Goal: Transaction & Acquisition: Purchase product/service

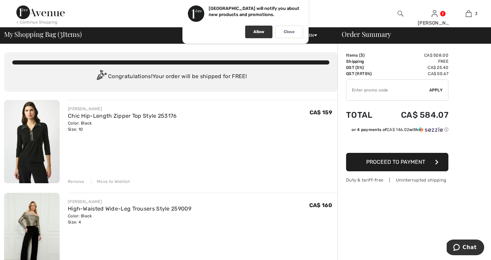
click at [261, 32] on p "Allow" at bounding box center [258, 31] width 11 height 5
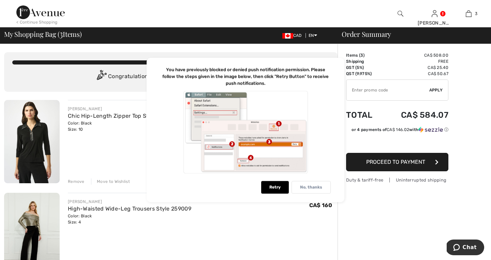
click at [302, 189] on p "No, thanks" at bounding box center [311, 187] width 22 height 5
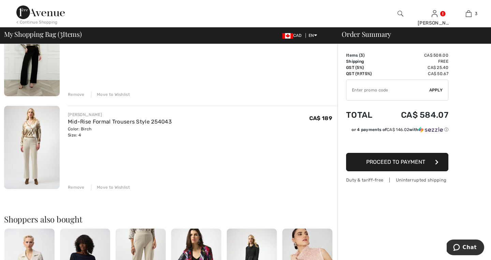
scroll to position [182, 0]
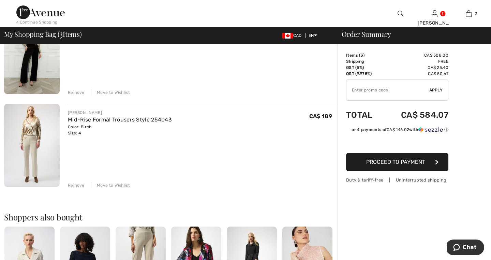
click at [49, 155] on img at bounding box center [32, 145] width 56 height 83
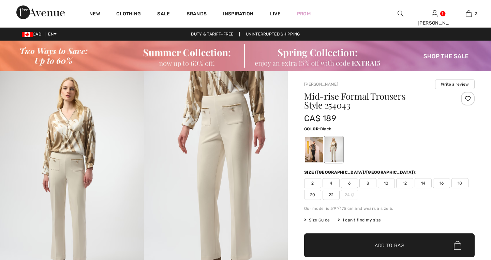
click at [313, 137] on div at bounding box center [314, 150] width 18 height 26
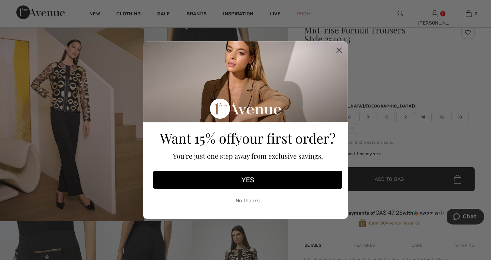
click at [242, 200] on button "No thanks" at bounding box center [247, 200] width 189 height 17
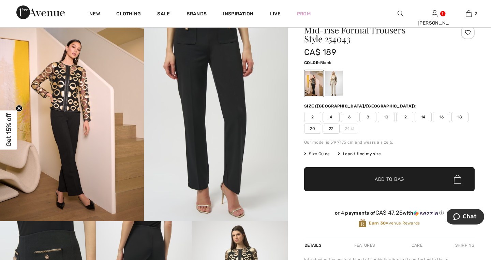
click at [314, 91] on div at bounding box center [314, 84] width 18 height 26
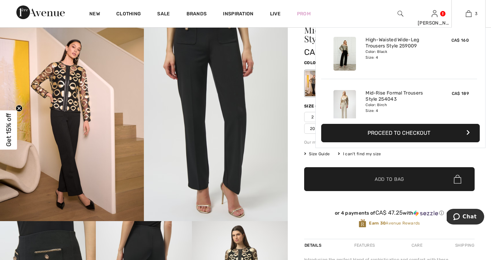
scroll to position [61, 0]
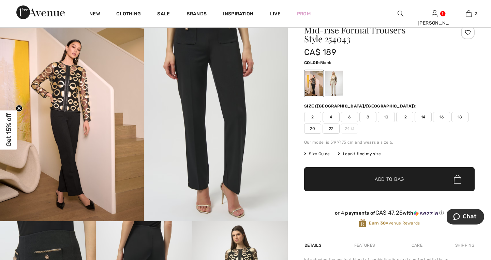
click at [294, 124] on div "Joseph Ribkoff Write a review Mid-rise Formal Trousers Style 254043 CA$ 189 Col…" at bounding box center [389, 261] width 203 height 512
click at [316, 87] on div at bounding box center [314, 84] width 18 height 26
click at [330, 116] on span "4" at bounding box center [331, 117] width 17 height 10
click at [378, 177] on span "Add to Bag" at bounding box center [389, 179] width 29 height 7
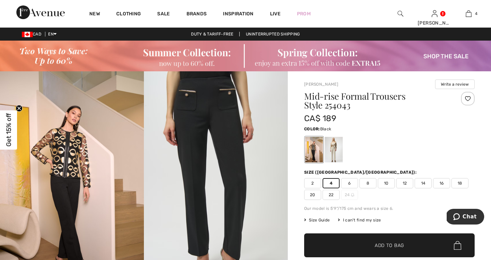
scroll to position [0, 0]
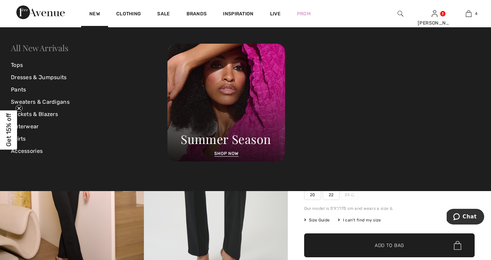
click at [35, 48] on link "All New Arrivals" at bounding box center [39, 47] width 57 height 11
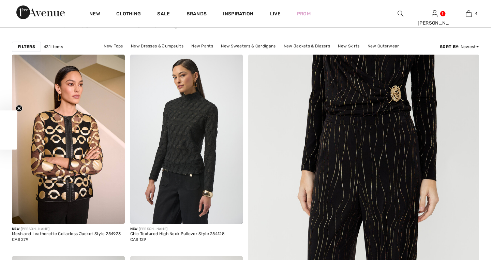
checkbox input "true"
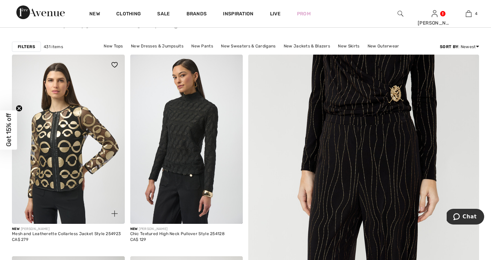
click at [69, 128] on img at bounding box center [68, 139] width 113 height 169
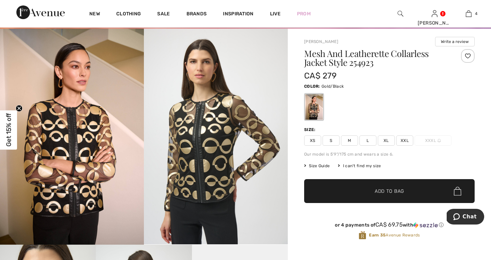
click at [349, 142] on span "M" at bounding box center [349, 140] width 17 height 10
click at [387, 190] on span "Add to Bag" at bounding box center [389, 191] width 29 height 7
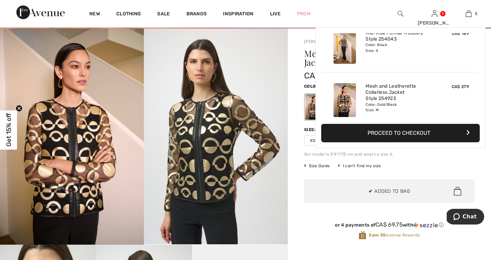
scroll to position [181, 0]
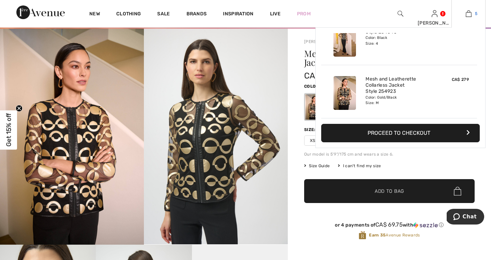
click at [468, 16] on img at bounding box center [469, 14] width 6 height 8
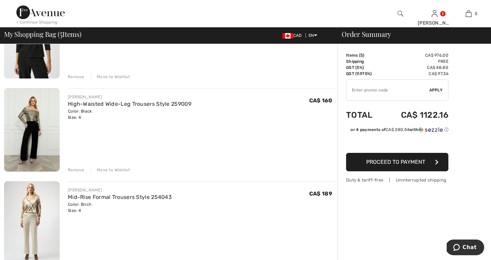
scroll to position [105, 0]
click at [40, 120] on img at bounding box center [32, 129] width 56 height 83
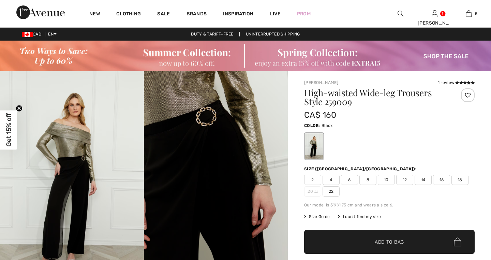
checkbox input "true"
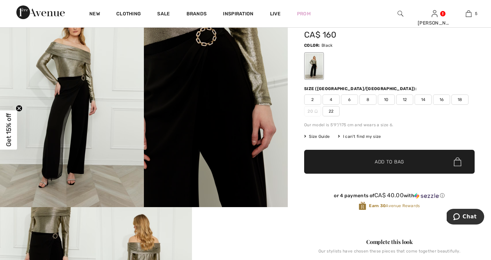
click at [76, 129] on img at bounding box center [72, 99] width 144 height 216
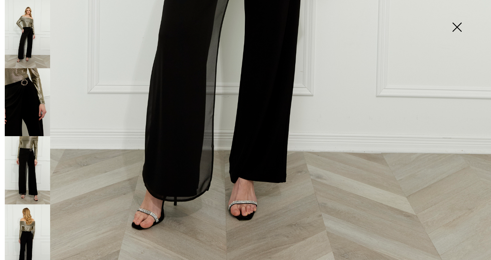
scroll to position [461, 0]
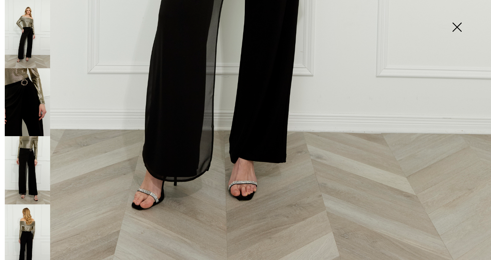
click at [24, 239] on img at bounding box center [27, 238] width 45 height 68
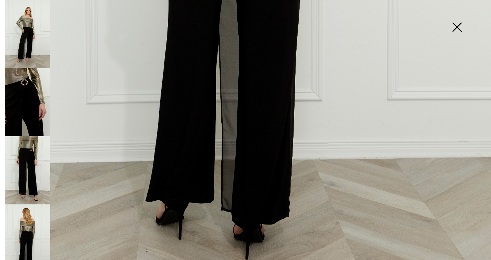
scroll to position [454, 0]
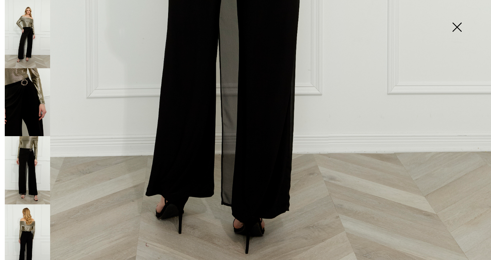
click at [458, 27] on img at bounding box center [457, 27] width 34 height 35
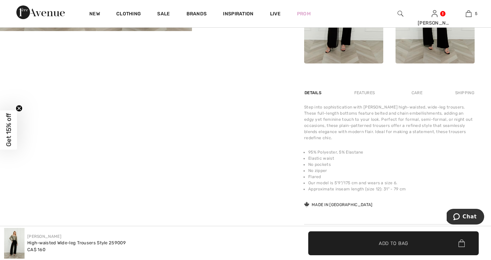
scroll to position [402, 0]
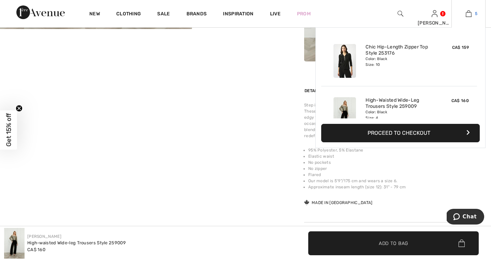
click at [470, 15] on img at bounding box center [469, 14] width 6 height 8
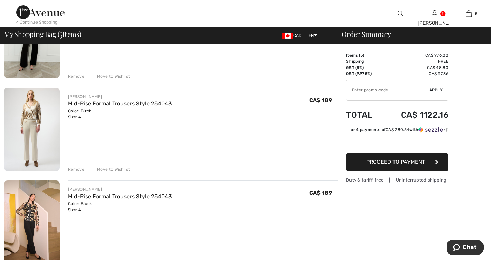
scroll to position [202, 0]
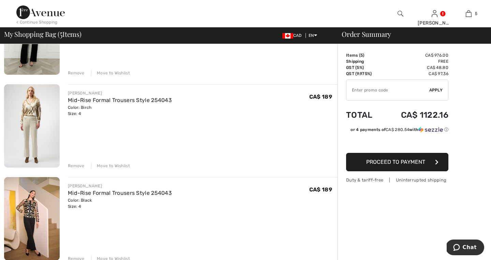
click at [81, 166] on div "Remove" at bounding box center [76, 166] width 17 height 6
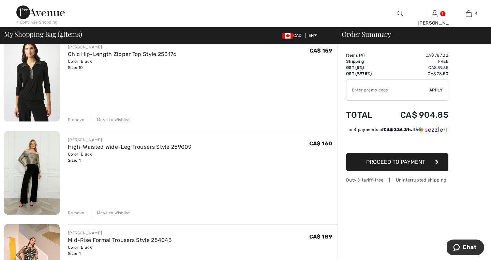
scroll to position [62, 0]
click at [44, 91] on img at bounding box center [32, 79] width 56 height 83
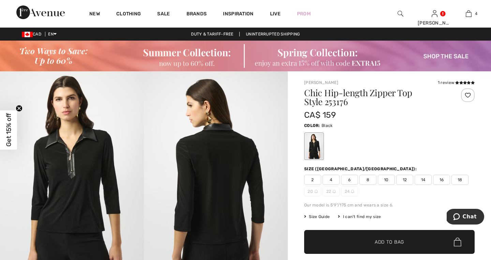
click at [62, 164] on img at bounding box center [72, 179] width 144 height 216
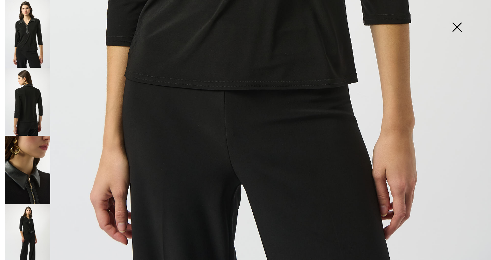
scroll to position [464, 0]
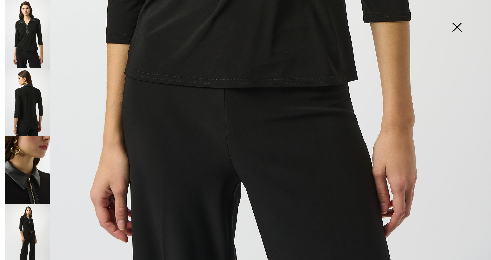
click at [32, 222] on img at bounding box center [27, 238] width 45 height 68
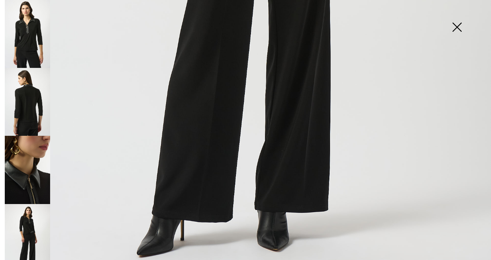
click at [44, 179] on img at bounding box center [27, 170] width 45 height 68
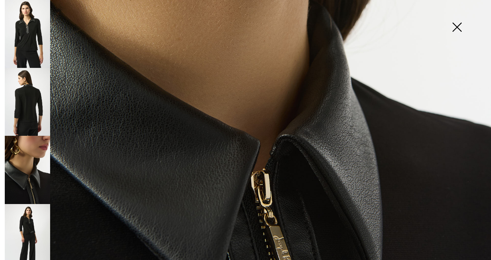
scroll to position [277, 0]
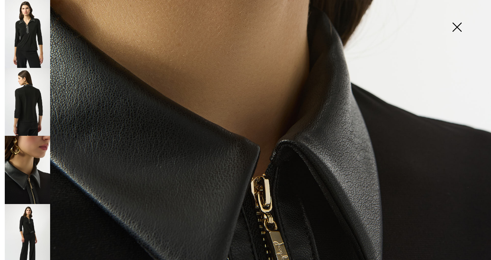
click at [457, 27] on img at bounding box center [457, 27] width 34 height 35
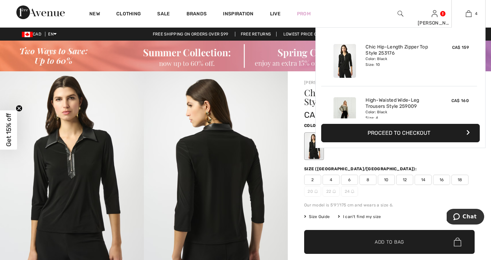
scroll to position [0, 0]
click at [469, 16] on img at bounding box center [469, 14] width 6 height 8
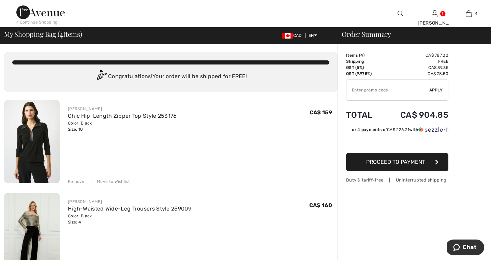
click at [399, 94] on input "TEXT" at bounding box center [388, 90] width 83 height 20
click at [382, 91] on input "TEXT" at bounding box center [388, 90] width 83 height 20
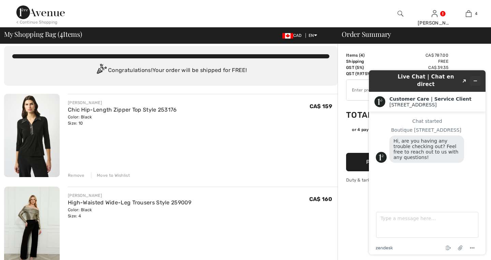
click at [476, 78] on icon "Minimize widget" at bounding box center [475, 80] width 5 height 5
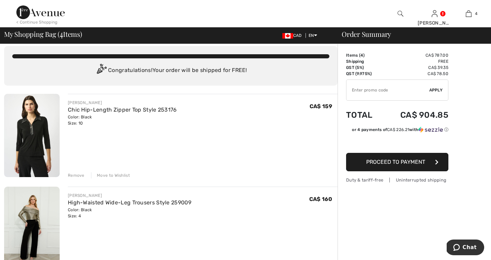
click at [398, 90] on input "TEXT" at bounding box center [388, 90] width 83 height 20
type input "GC005012975"
click at [437, 90] on span "Apply" at bounding box center [436, 90] width 14 height 6
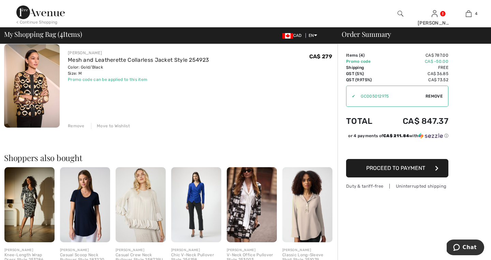
scroll to position [335, 0]
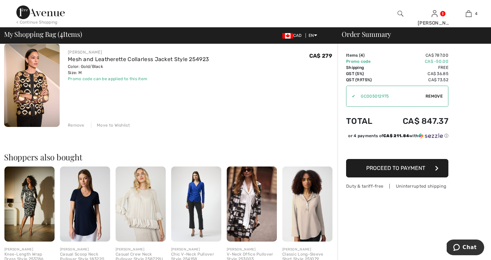
click at [384, 167] on span "Proceed to Payment" at bounding box center [395, 168] width 59 height 6
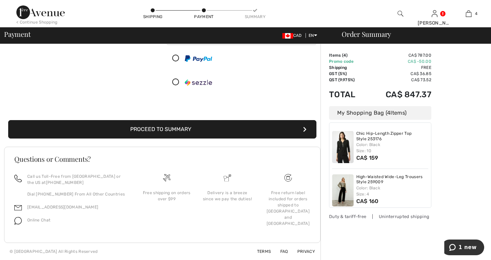
scroll to position [96, 0]
click at [182, 131] on button "Proceed to Summary" at bounding box center [162, 129] width 308 height 18
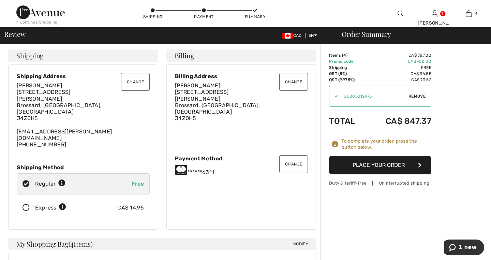
scroll to position [6, 0]
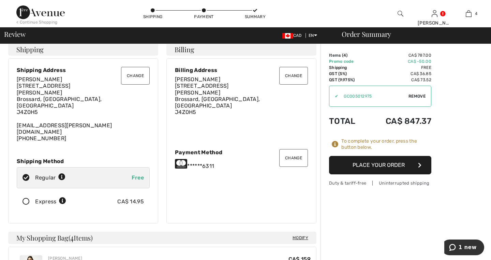
click at [368, 165] on button "Place Your Order" at bounding box center [380, 165] width 102 height 18
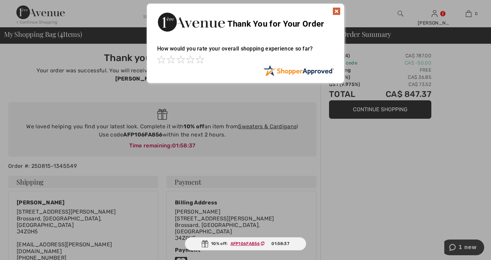
click at [339, 11] on img at bounding box center [337, 11] width 8 height 8
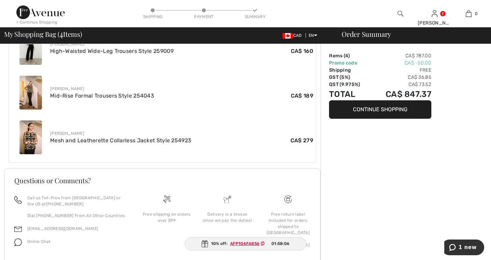
scroll to position [335, 0]
click at [466, 248] on span "1 new" at bounding box center [468, 247] width 18 height 6
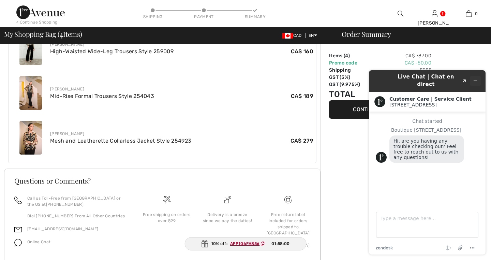
click at [477, 81] on icon "Minimize widget" at bounding box center [475, 81] width 3 height 0
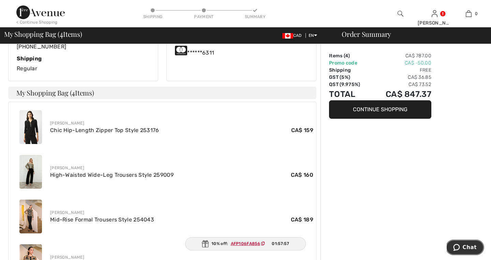
scroll to position [170, 0]
